Goal: Information Seeking & Learning: Learn about a topic

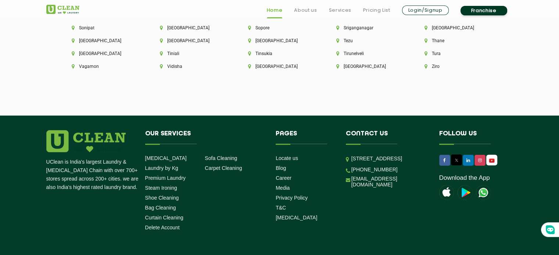
scroll to position [2118, 0]
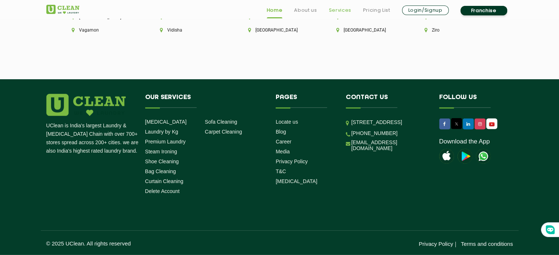
click at [334, 10] on link "Services" at bounding box center [339, 10] width 22 height 9
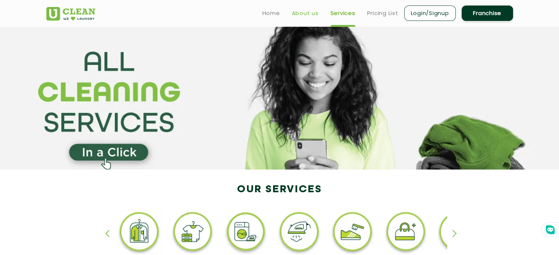
click at [305, 16] on link "About us" at bounding box center [305, 13] width 27 height 9
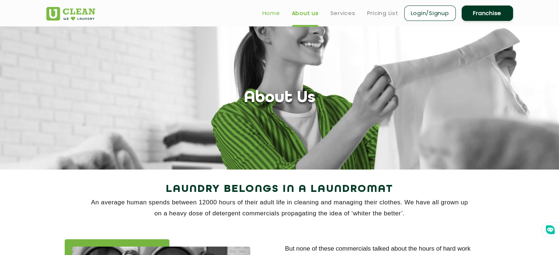
click at [276, 11] on link "Home" at bounding box center [271, 13] width 18 height 9
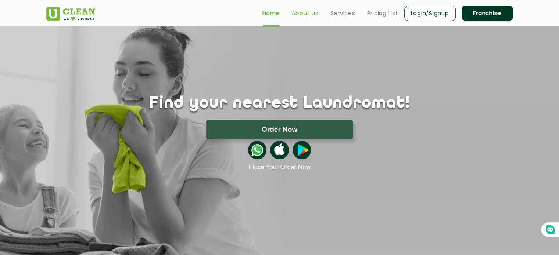
click at [308, 12] on link "About us" at bounding box center [305, 13] width 27 height 9
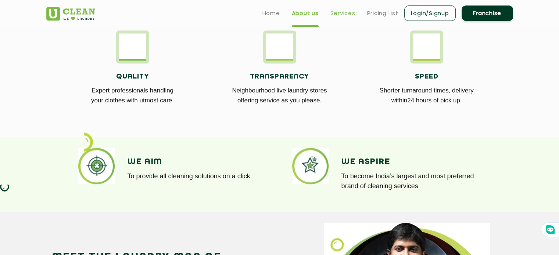
scroll to position [412, 0]
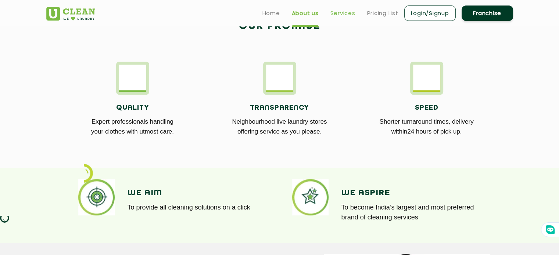
click at [353, 13] on link "Services" at bounding box center [342, 13] width 25 height 9
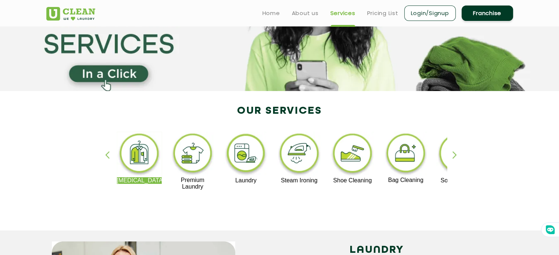
scroll to position [59, 0]
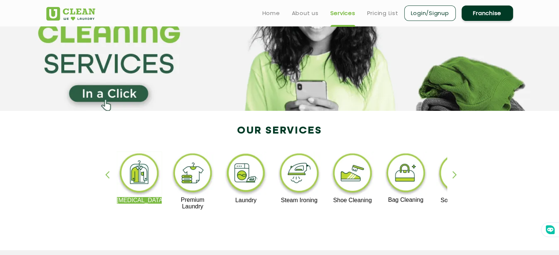
click at [452, 173] on div "button" at bounding box center [457, 181] width 11 height 20
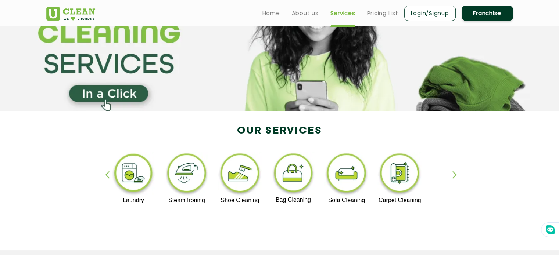
click at [109, 180] on div "button" at bounding box center [110, 181] width 11 height 20
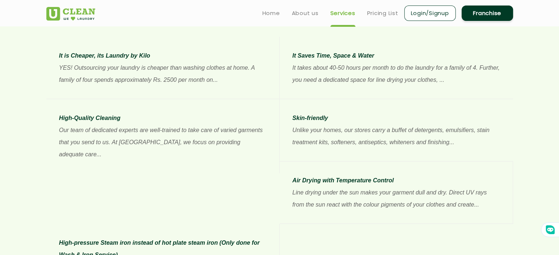
scroll to position [557, 0]
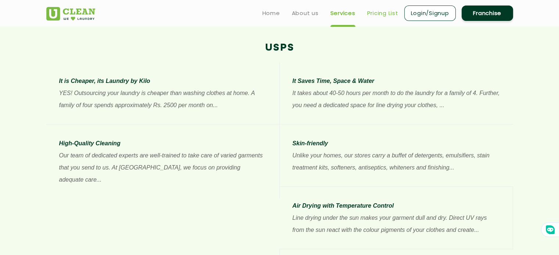
click at [388, 12] on link "Pricing List" at bounding box center [382, 13] width 31 height 9
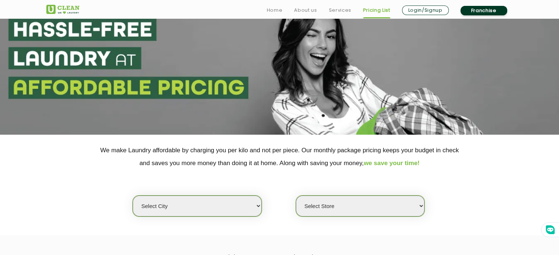
scroll to position [44, 0]
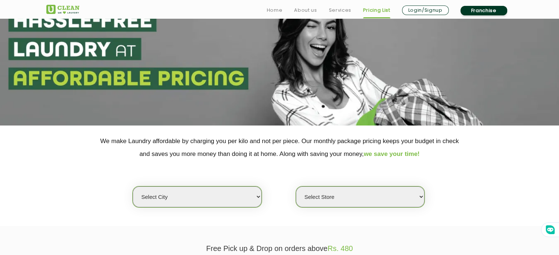
click at [257, 199] on select "Select city [GEOGRAPHIC_DATA] [GEOGRAPHIC_DATA] [GEOGRAPHIC_DATA] [GEOGRAPHIC_D…" at bounding box center [197, 197] width 129 height 21
select select "40"
click at [133, 187] on select "Select city [GEOGRAPHIC_DATA] [GEOGRAPHIC_DATA] [GEOGRAPHIC_DATA] [GEOGRAPHIC_D…" at bounding box center [197, 197] width 129 height 21
click at [420, 198] on select "Select Store [GEOGRAPHIC_DATA] [PERSON_NAME][GEOGRAPHIC_DATA]" at bounding box center [360, 197] width 129 height 21
click at [296, 187] on select "Select Store [GEOGRAPHIC_DATA] [PERSON_NAME][GEOGRAPHIC_DATA]" at bounding box center [360, 197] width 129 height 21
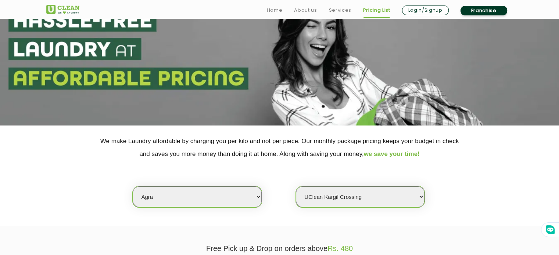
select select "595"
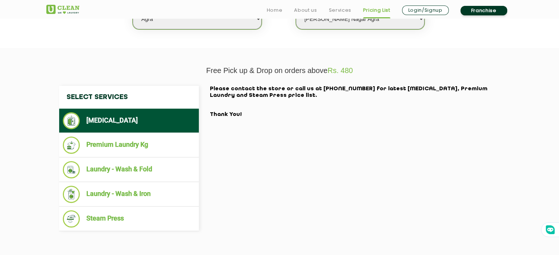
scroll to position [223, 0]
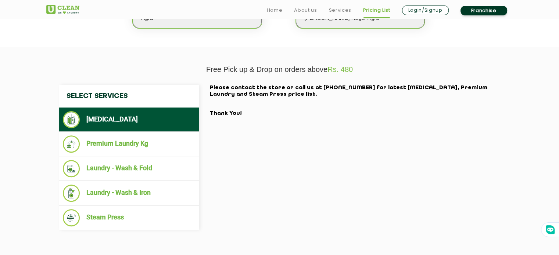
click at [124, 120] on li "[MEDICAL_DATA]" at bounding box center [129, 119] width 132 height 17
click at [74, 122] on img at bounding box center [71, 119] width 17 height 17
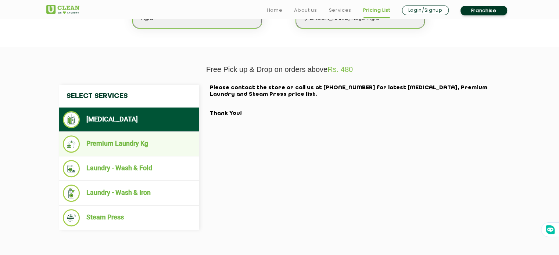
click at [96, 146] on li "Premium Laundry Kg" at bounding box center [129, 144] width 132 height 17
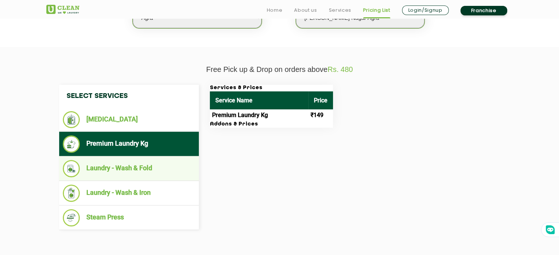
click at [93, 167] on li "Laundry - Wash & Fold" at bounding box center [129, 168] width 132 height 17
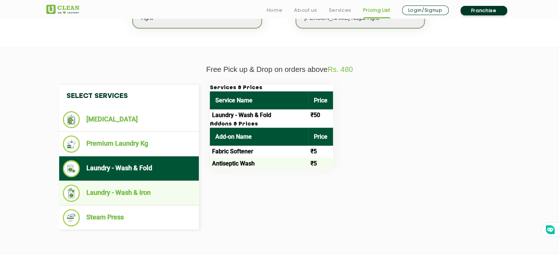
click at [104, 193] on li "Laundry - Wash & Iron" at bounding box center [129, 193] width 132 height 17
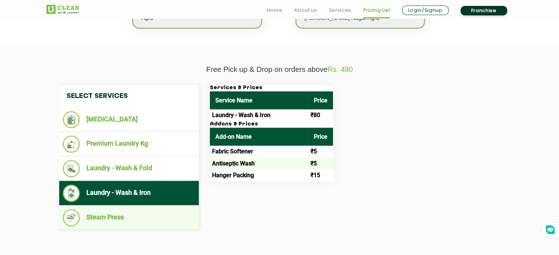
click at [113, 222] on li "Steam Press" at bounding box center [129, 217] width 132 height 17
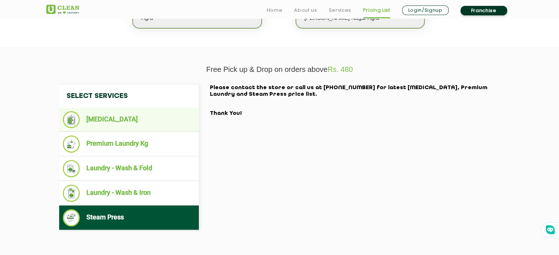
click at [119, 126] on li "[MEDICAL_DATA]" at bounding box center [129, 119] width 132 height 17
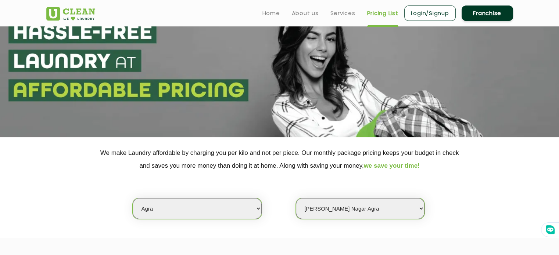
scroll to position [0, 0]
